Goal: Feedback & Contribution: Leave review/rating

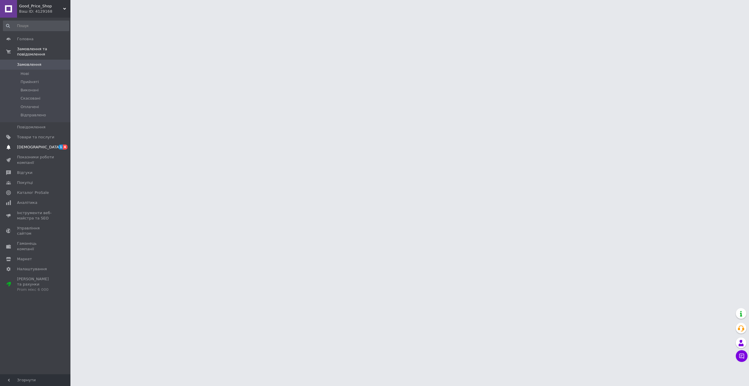
click at [34, 144] on span "[DEMOGRAPHIC_DATA]" at bounding box center [38, 146] width 43 height 5
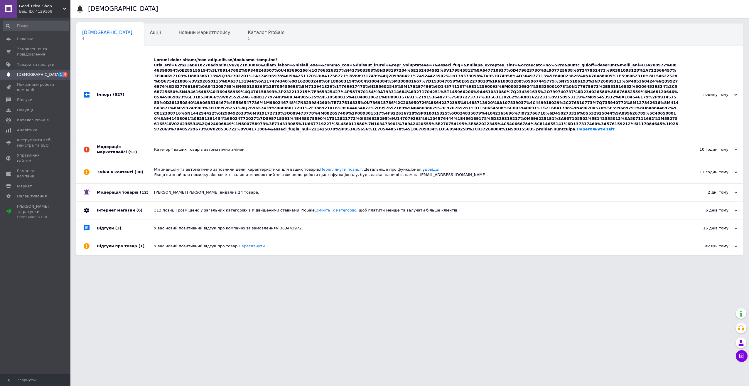
click at [189, 69] on div "Переглянути звіт" at bounding box center [416, 94] width 525 height 75
click at [248, 35] on span "Каталог ProSale" at bounding box center [266, 32] width 37 height 5
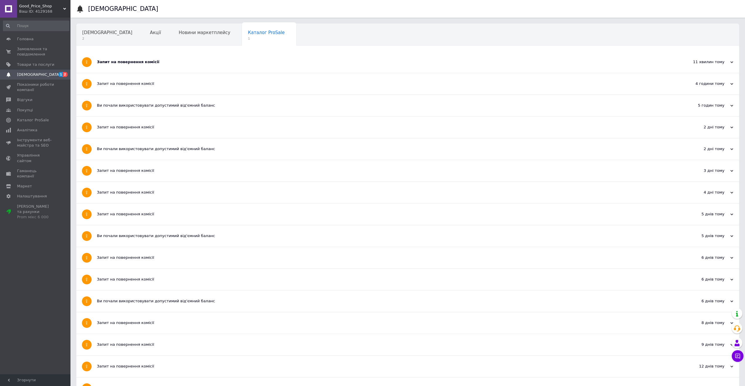
click at [134, 64] on div "Запит на повернення комісії" at bounding box center [386, 61] width 578 height 5
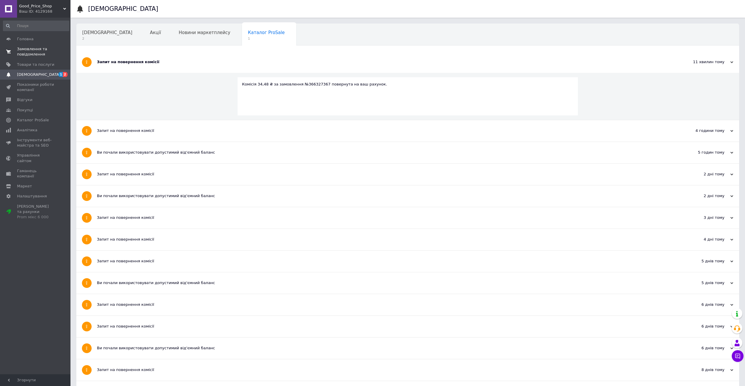
click at [38, 50] on span "Замовлення та повідомлення" at bounding box center [35, 51] width 37 height 11
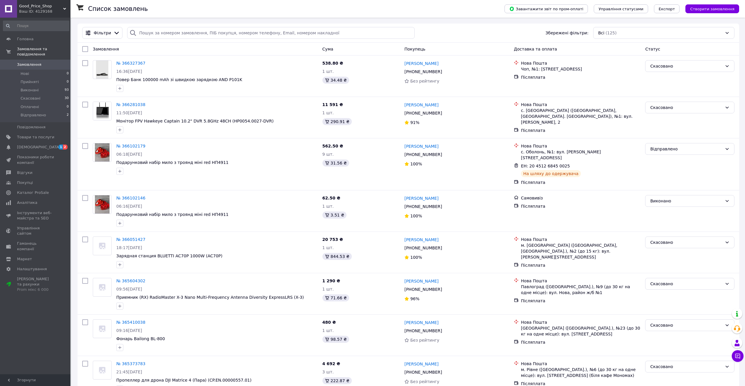
click at [44, 62] on span "Замовлення" at bounding box center [35, 64] width 37 height 5
click at [26, 112] on span "Відправлено" at bounding box center [34, 114] width 26 height 5
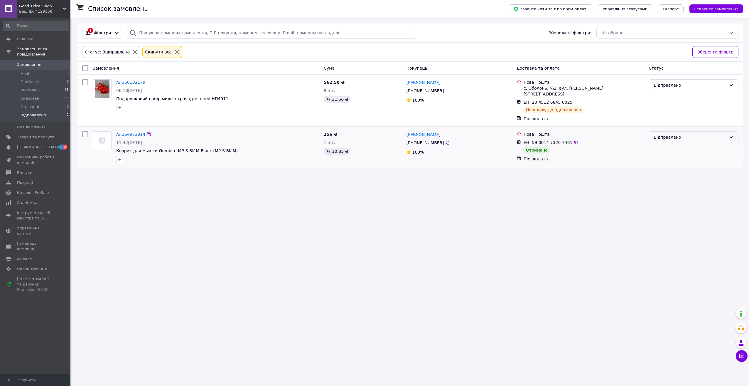
click at [670, 134] on div "Відправлено" at bounding box center [690, 137] width 73 height 6
click at [661, 154] on li "Виконано" at bounding box center [693, 154] width 89 height 11
click at [36, 62] on span "Замовлення" at bounding box center [29, 64] width 24 height 5
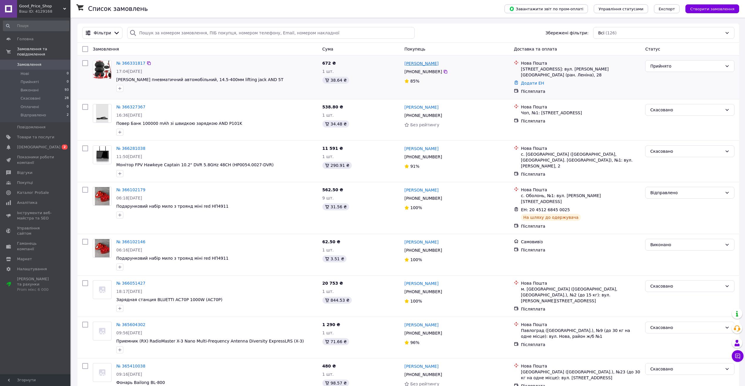
click at [409, 64] on link "[PERSON_NAME]" at bounding box center [421, 63] width 34 height 6
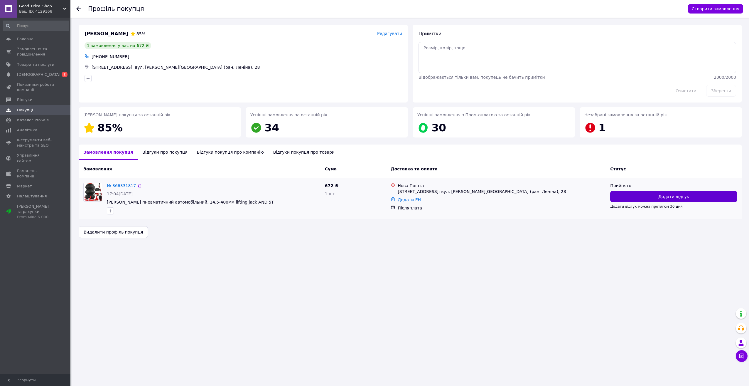
click at [671, 194] on span "Додати відгук" at bounding box center [674, 197] width 31 height 6
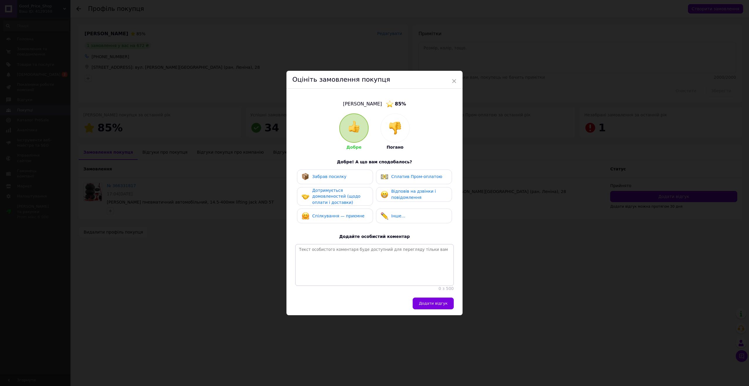
click at [378, 134] on div "Добре Погано" at bounding box center [374, 131] width 70 height 37
click at [385, 130] on div at bounding box center [395, 128] width 29 height 29
click at [391, 194] on span "Не відповів на дзвінки і повідомлення" at bounding box center [416, 194] width 51 height 11
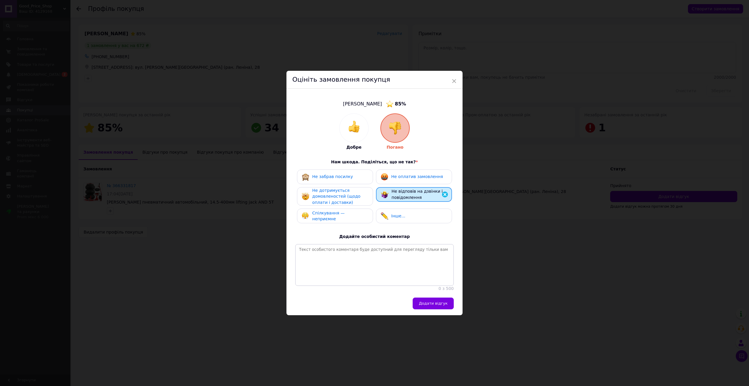
click at [334, 177] on span "Не забрав посилку" at bounding box center [332, 176] width 41 height 5
click at [350, 196] on span "Не дотримується домовленостей (щодо оплати і доставки)" at bounding box center [336, 196] width 48 height 17
click at [440, 304] on span "Додати відгук" at bounding box center [433, 303] width 29 height 4
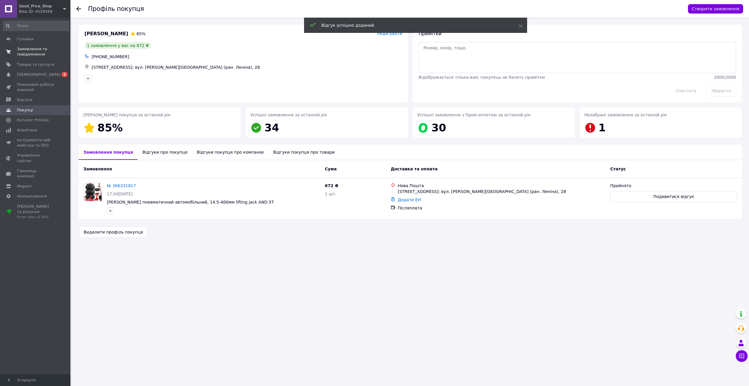
click at [32, 53] on span "Замовлення та повідомлення" at bounding box center [35, 51] width 37 height 11
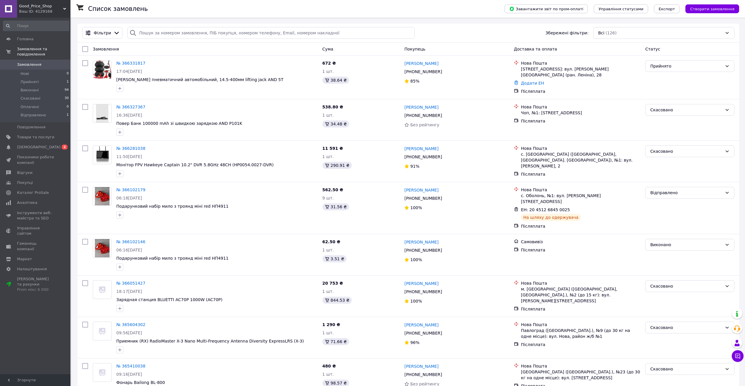
click at [39, 62] on span "Замовлення" at bounding box center [35, 64] width 37 height 5
